Goal: Check status

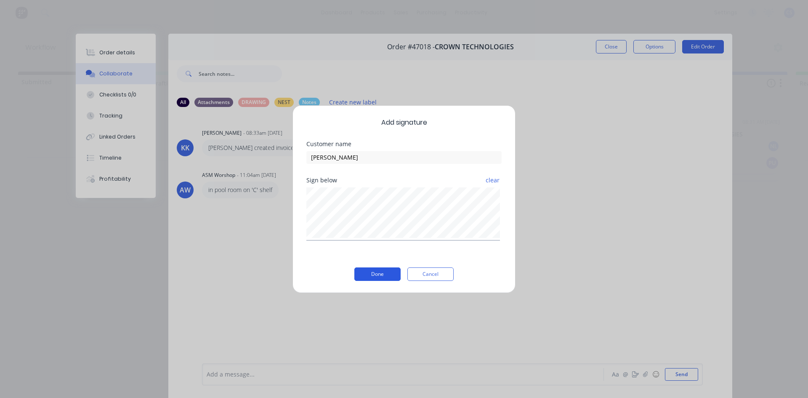
click at [371, 275] on button "Done" at bounding box center [377, 273] width 46 height 13
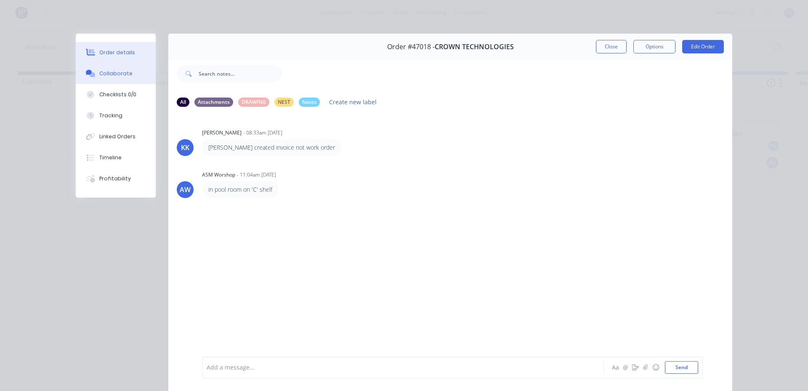
click at [126, 54] on div "Order details" at bounding box center [117, 53] width 36 height 8
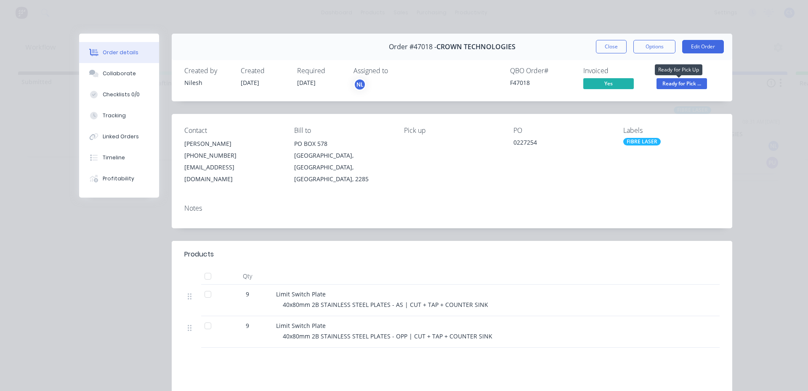
click at [692, 82] on span "Ready for Pick ..." at bounding box center [681, 83] width 50 height 11
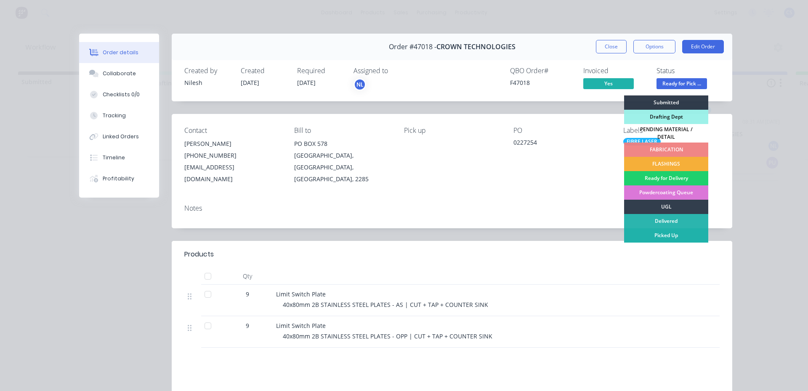
click at [673, 234] on div "Picked Up" at bounding box center [666, 235] width 84 height 14
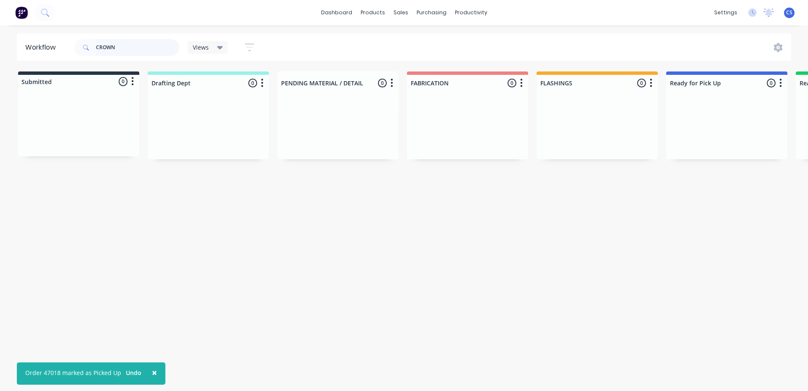
drag, startPoint x: 145, startPoint y: 54, endPoint x: 16, endPoint y: 32, distance: 130.7
click at [16, 32] on div "× Order 47018 marked as Picked Up Undo dashboard products sales purchasing prod…" at bounding box center [404, 170] width 808 height 341
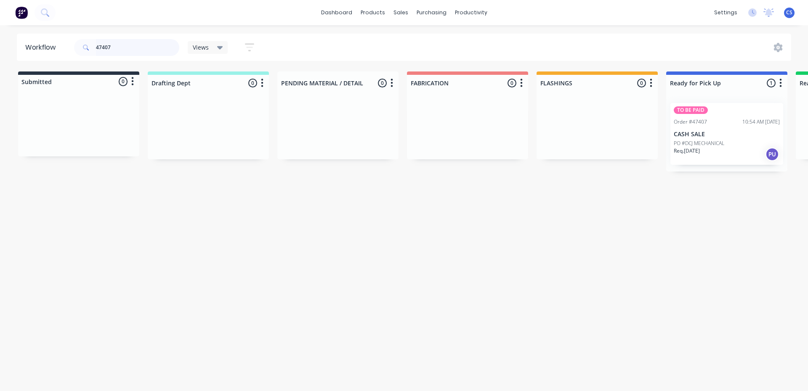
type input "47407"
click at [730, 157] on div "Req. [DATE] PU" at bounding box center [727, 154] width 106 height 14
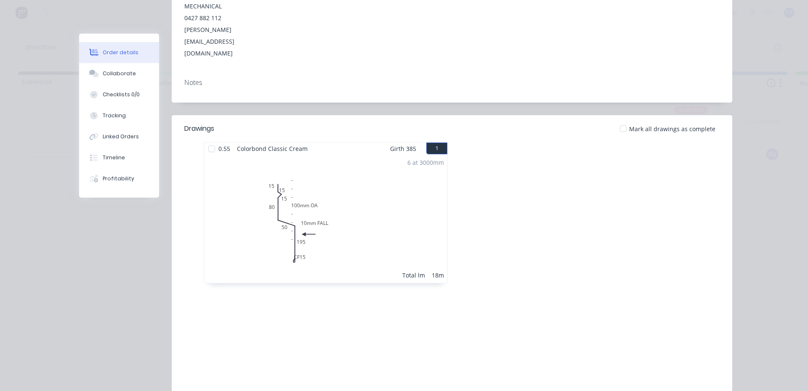
scroll to position [130, 0]
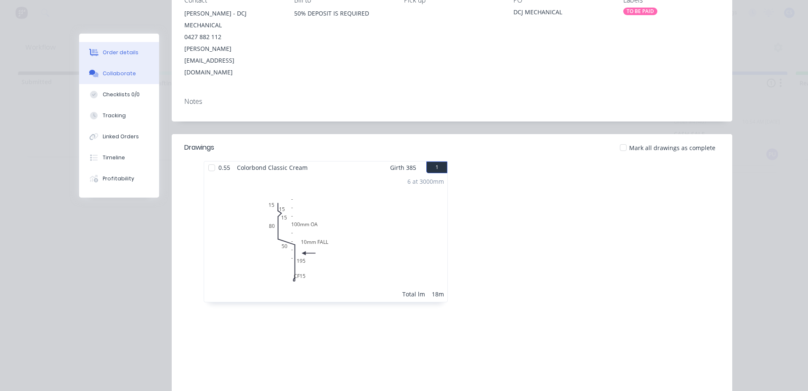
click at [107, 70] on div "Collaborate" at bounding box center [119, 74] width 33 height 8
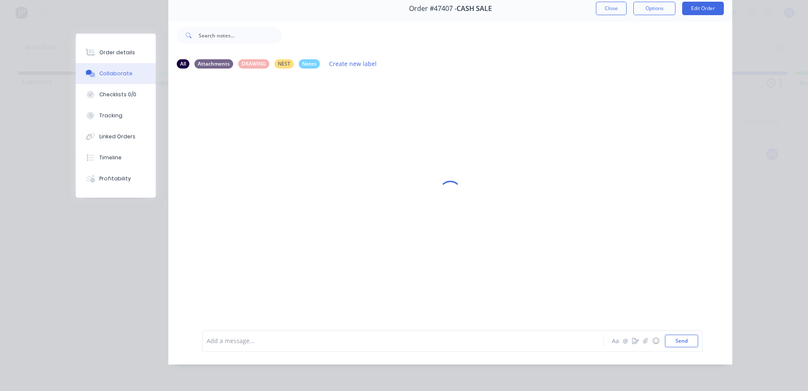
scroll to position [0, 0]
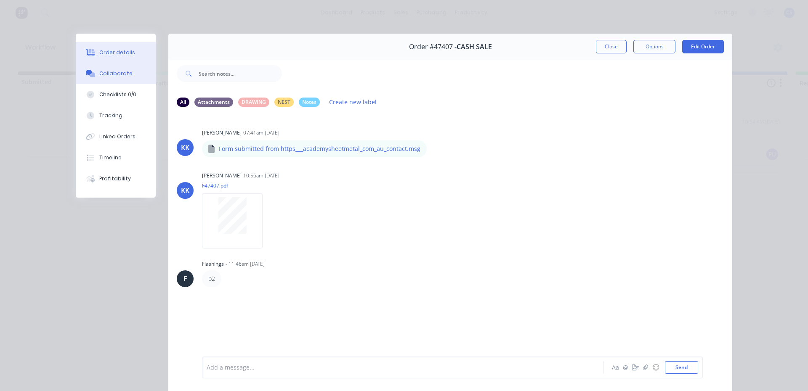
click at [108, 55] on div "Order details" at bounding box center [117, 53] width 36 height 8
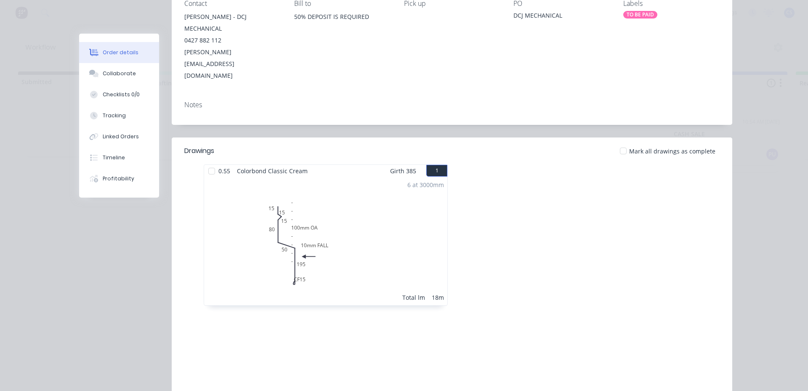
scroll to position [130, 0]
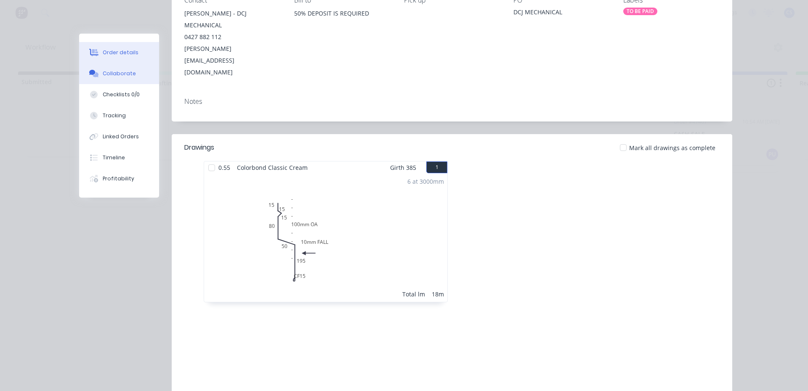
click at [122, 66] on button "Collaborate" at bounding box center [119, 73] width 80 height 21
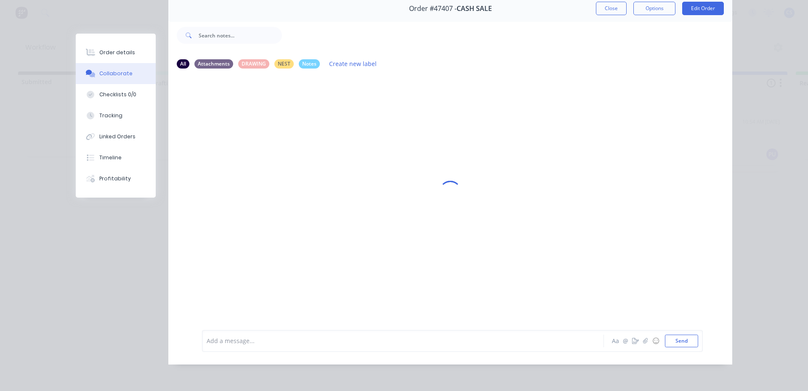
scroll to position [0, 0]
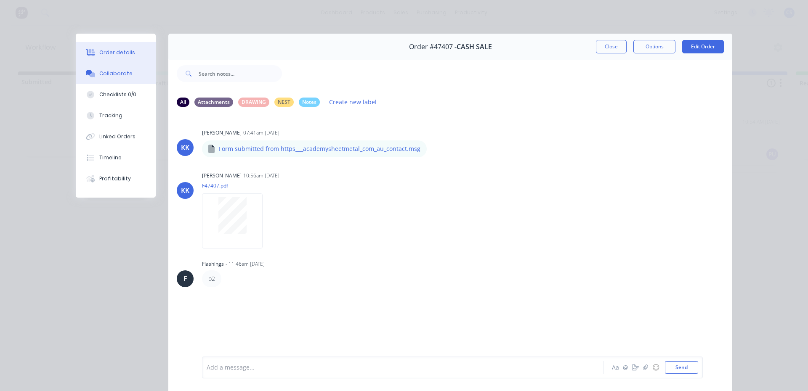
click at [118, 50] on div "Order details" at bounding box center [117, 53] width 36 height 8
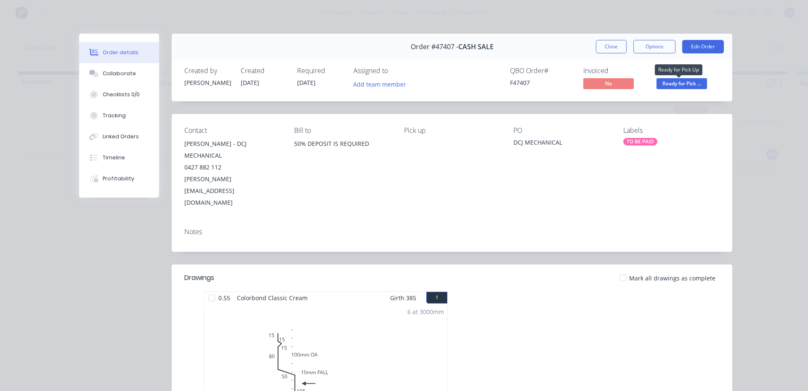
click at [664, 85] on span "Ready for Pick ..." at bounding box center [681, 83] width 50 height 11
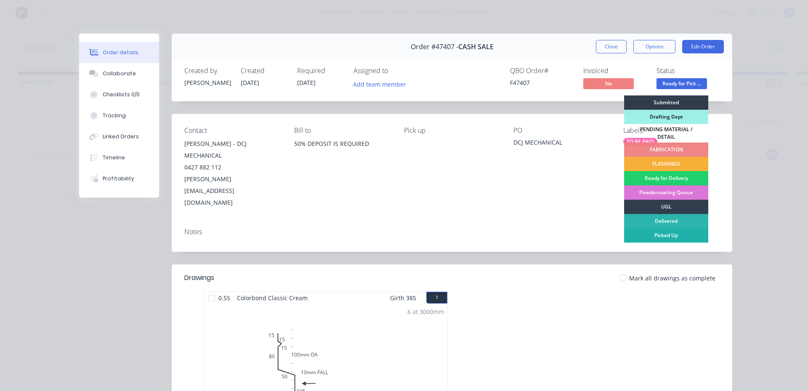
click at [662, 234] on div "Picked Up" at bounding box center [666, 235] width 84 height 14
